Goal: Navigation & Orientation: Find specific page/section

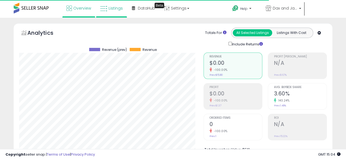
scroll to position [112, 184]
click at [78, 5] on span "Overview" at bounding box center [82, 7] width 18 height 5
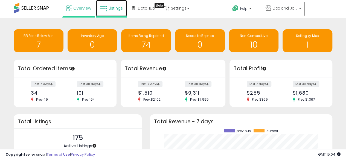
click at [113, 12] on link "Listings" at bounding box center [111, 8] width 31 height 16
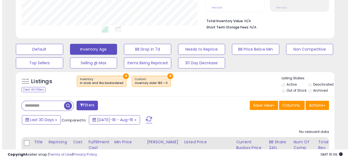
scroll to position [129, 0]
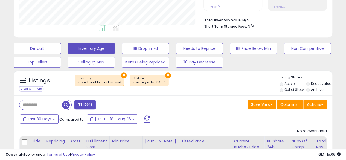
click at [165, 75] on button "×" at bounding box center [168, 76] width 6 height 6
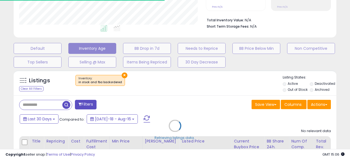
click at [120, 74] on div "Retrieving listings data.." at bounding box center [175, 130] width 331 height 125
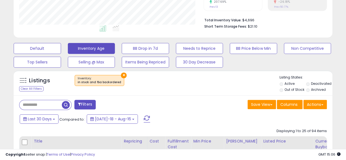
scroll to position [112, 184]
